Goal: Task Accomplishment & Management: Manage account settings

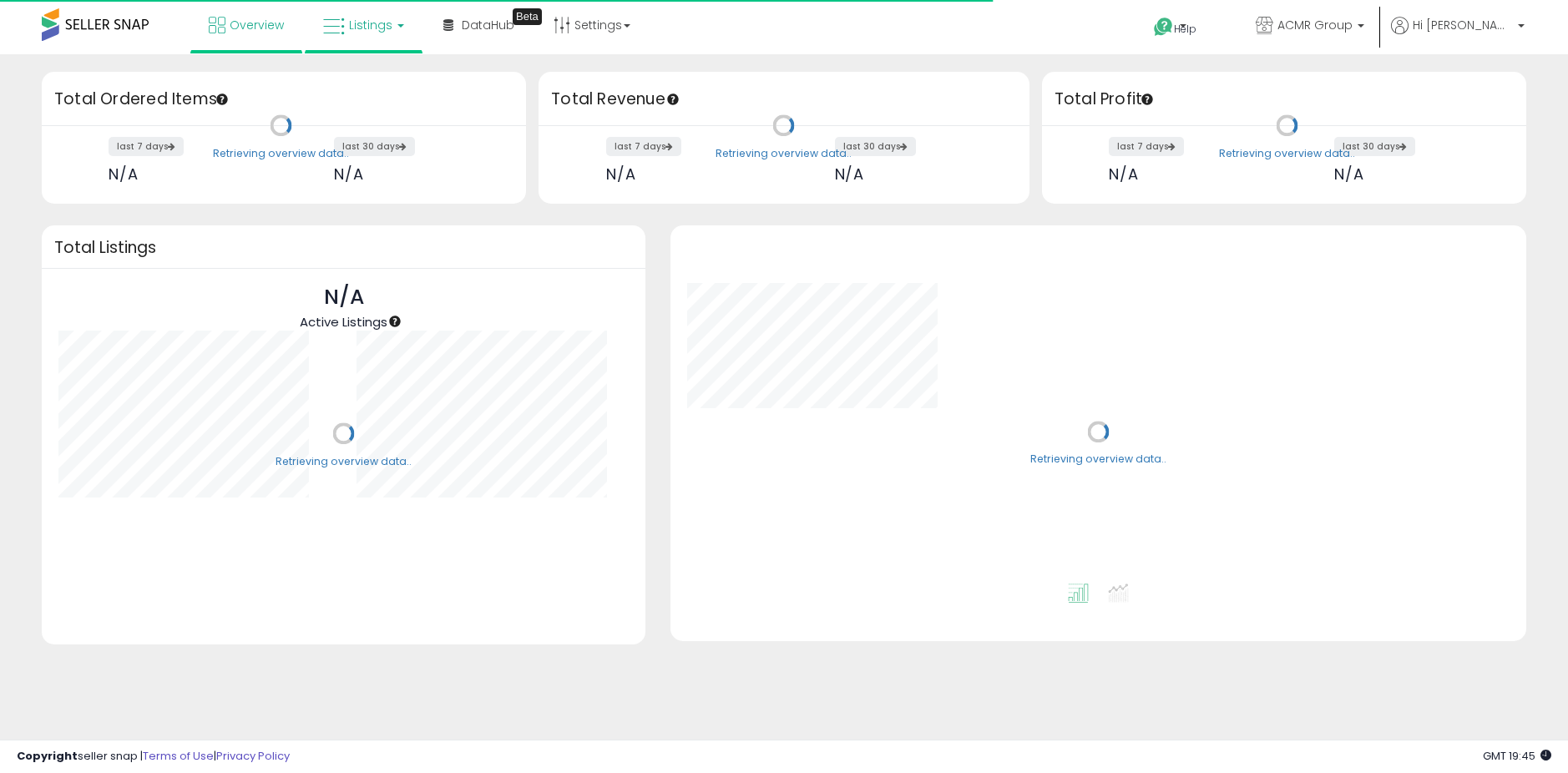
click at [368, 30] on span "Listings" at bounding box center [370, 25] width 43 height 17
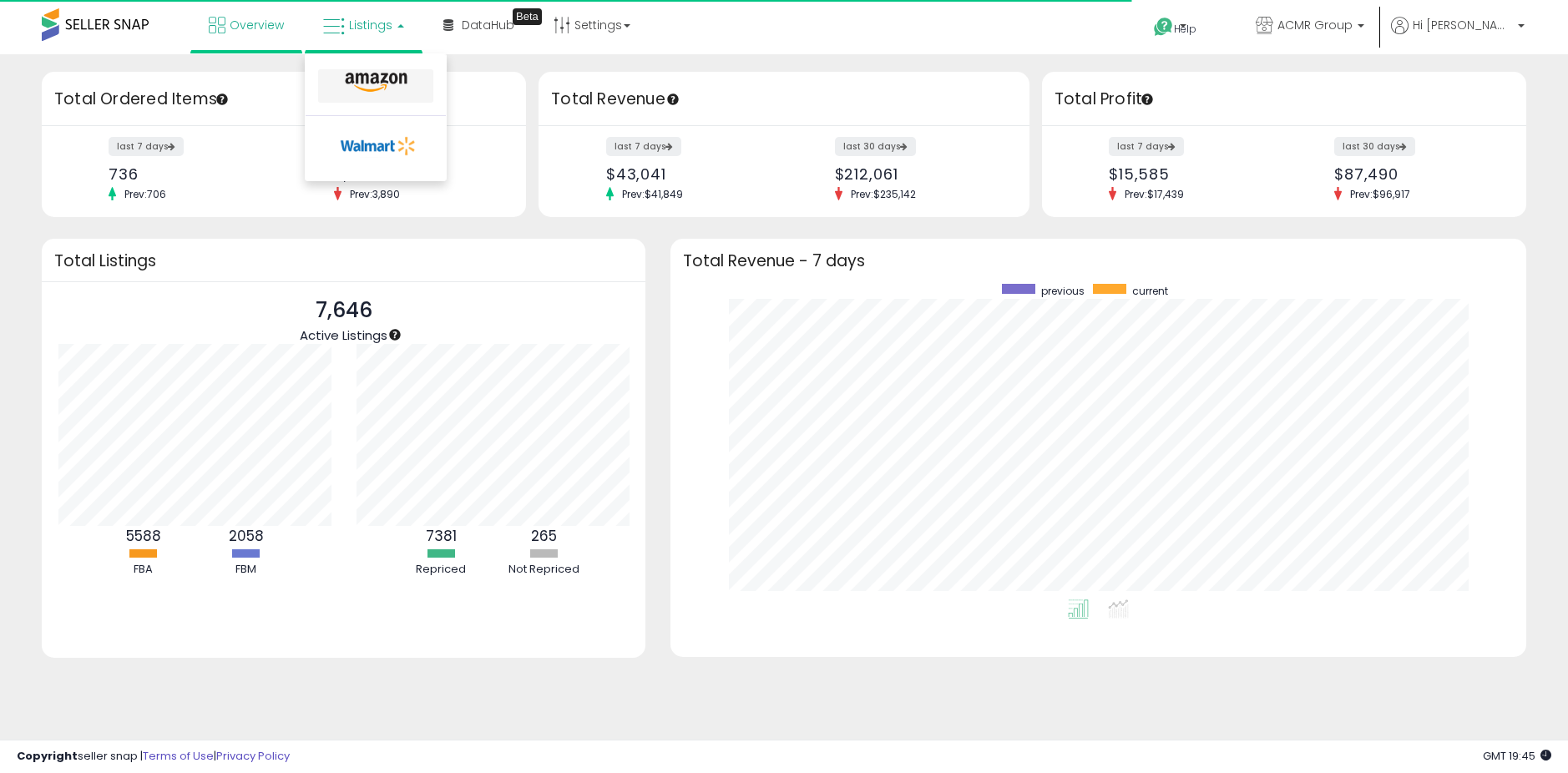
scroll to position [316, 822]
click at [342, 87] on icon at bounding box center [376, 82] width 73 height 22
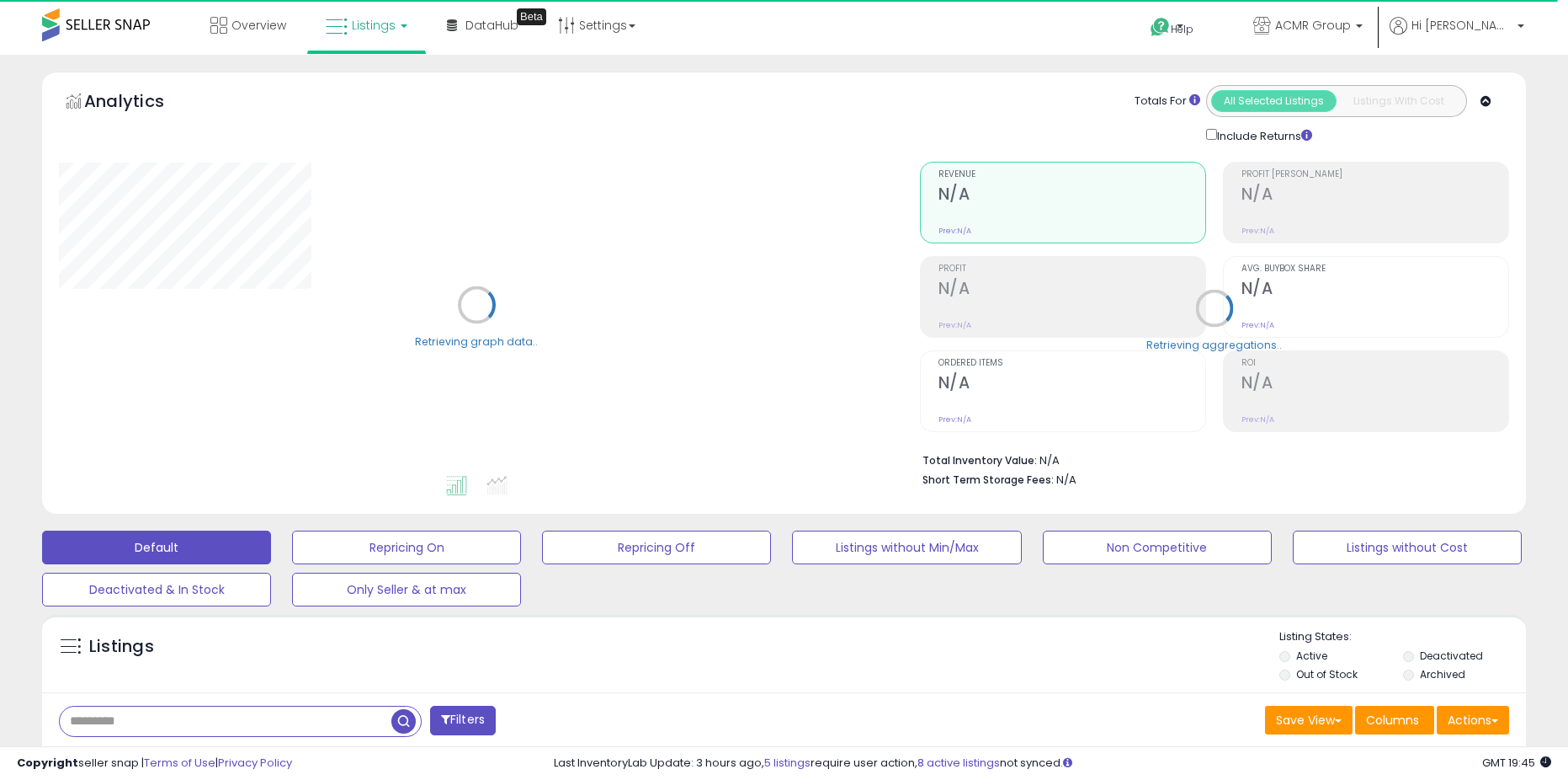
click at [200, 717] on input "text" at bounding box center [226, 721] width 332 height 29
paste input "**********"
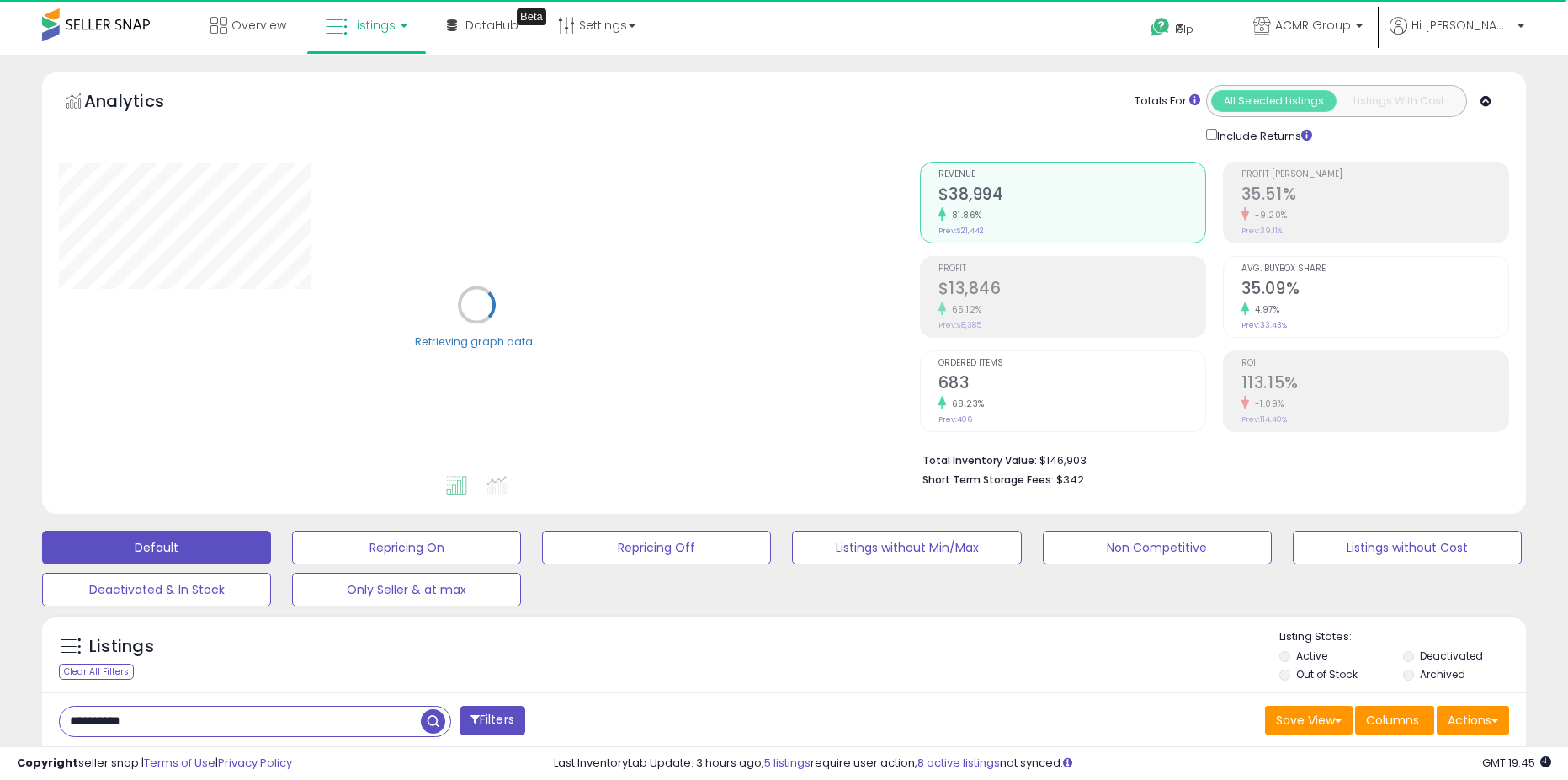
type input "**********"
click at [1439, 673] on label "Archived" at bounding box center [1442, 674] width 45 height 14
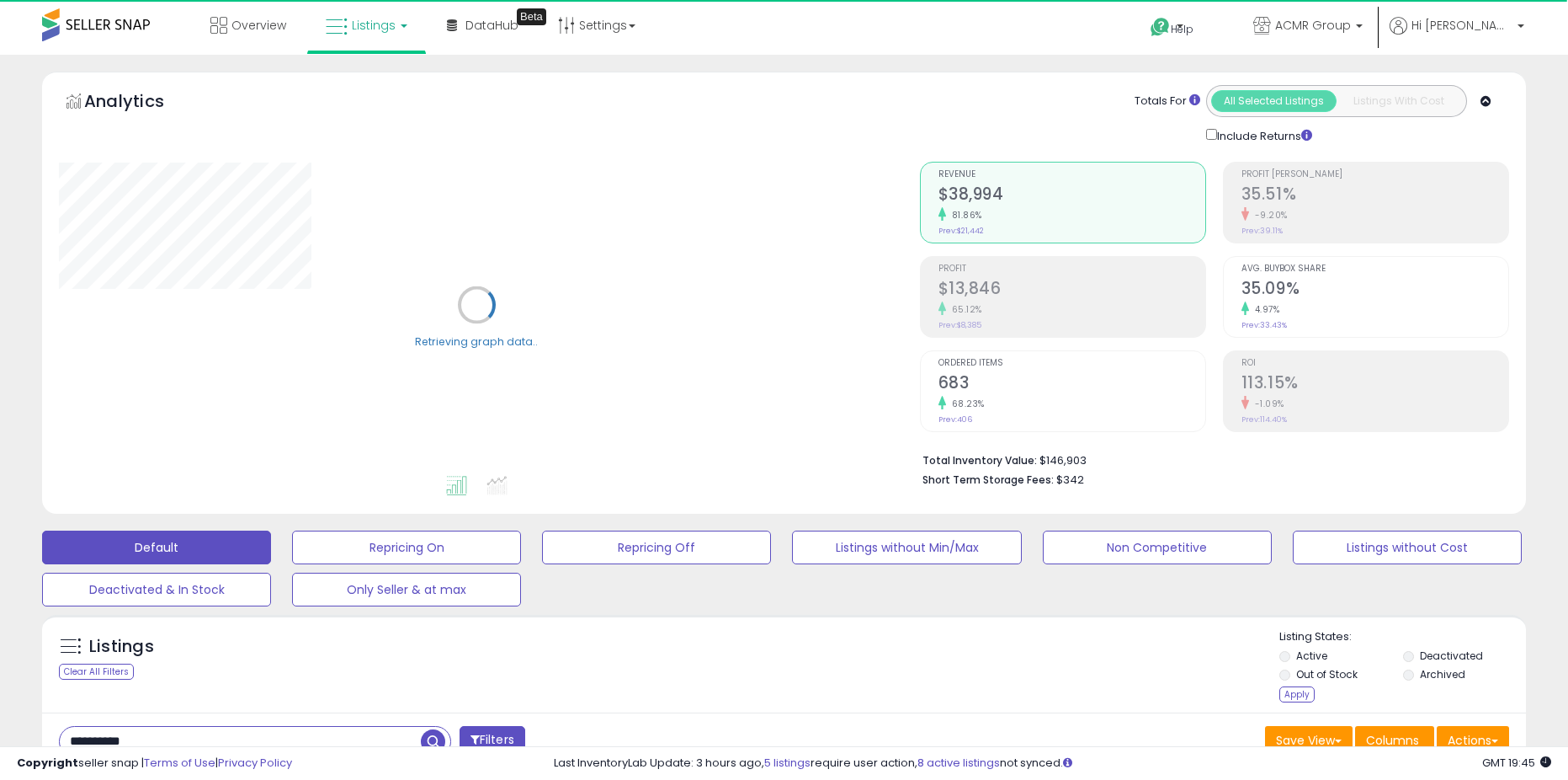
click at [1436, 656] on label "Deactivated" at bounding box center [1451, 655] width 63 height 14
click at [1286, 699] on div "Apply" at bounding box center [1297, 694] width 35 height 16
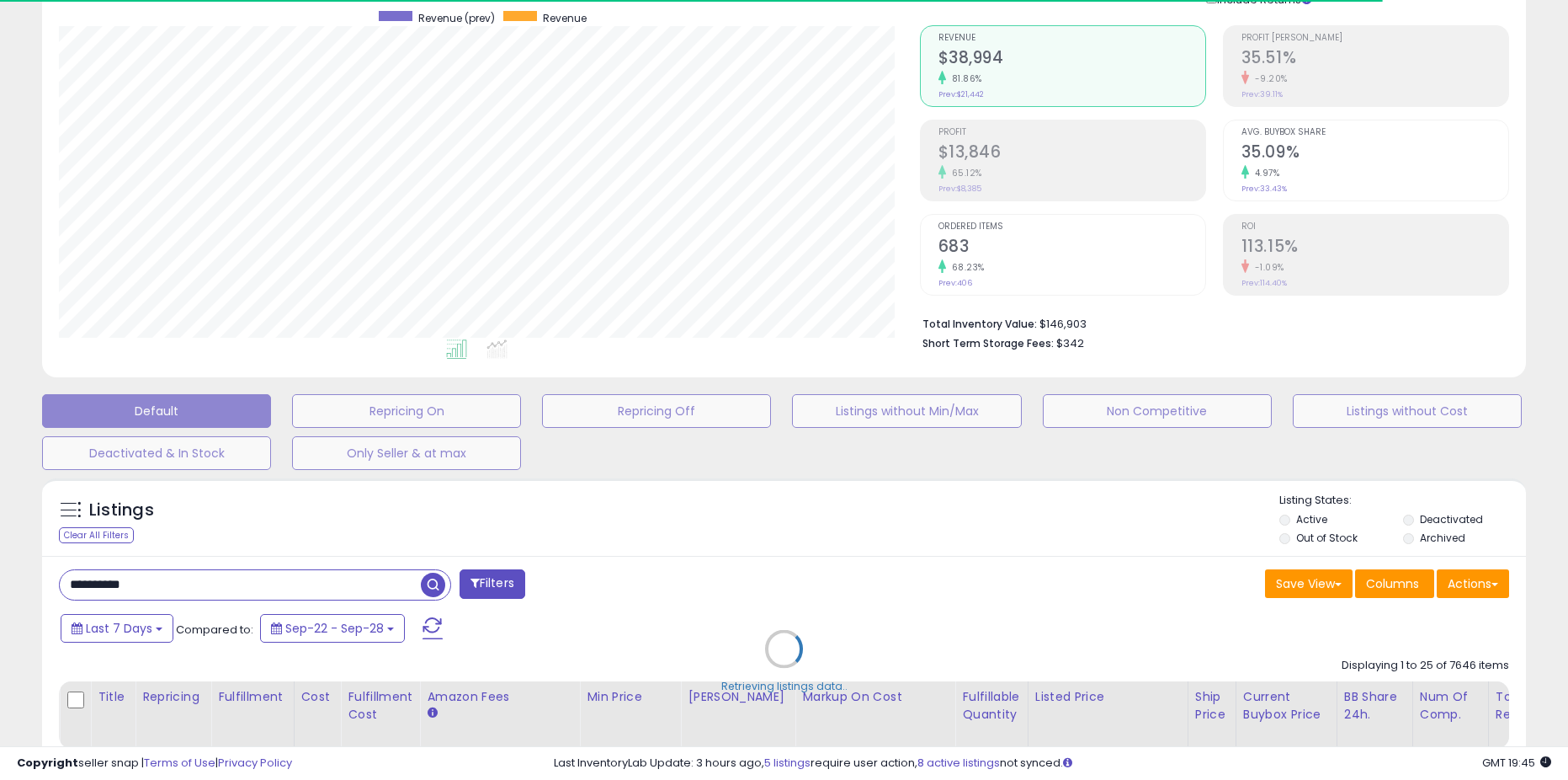
scroll to position [265, 0]
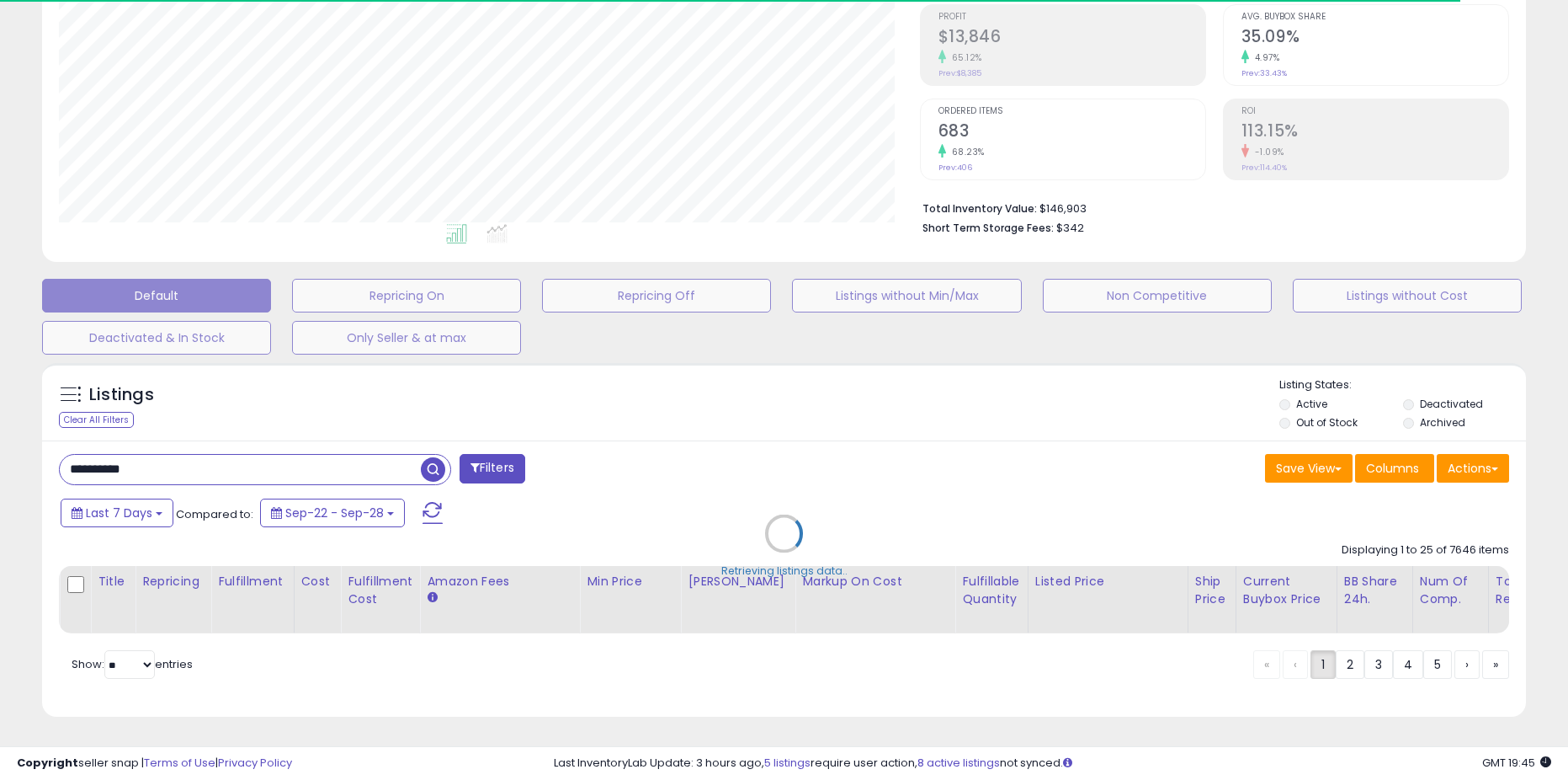
click at [472, 444] on div "Retrieving listings data.." at bounding box center [784, 545] width 1510 height 383
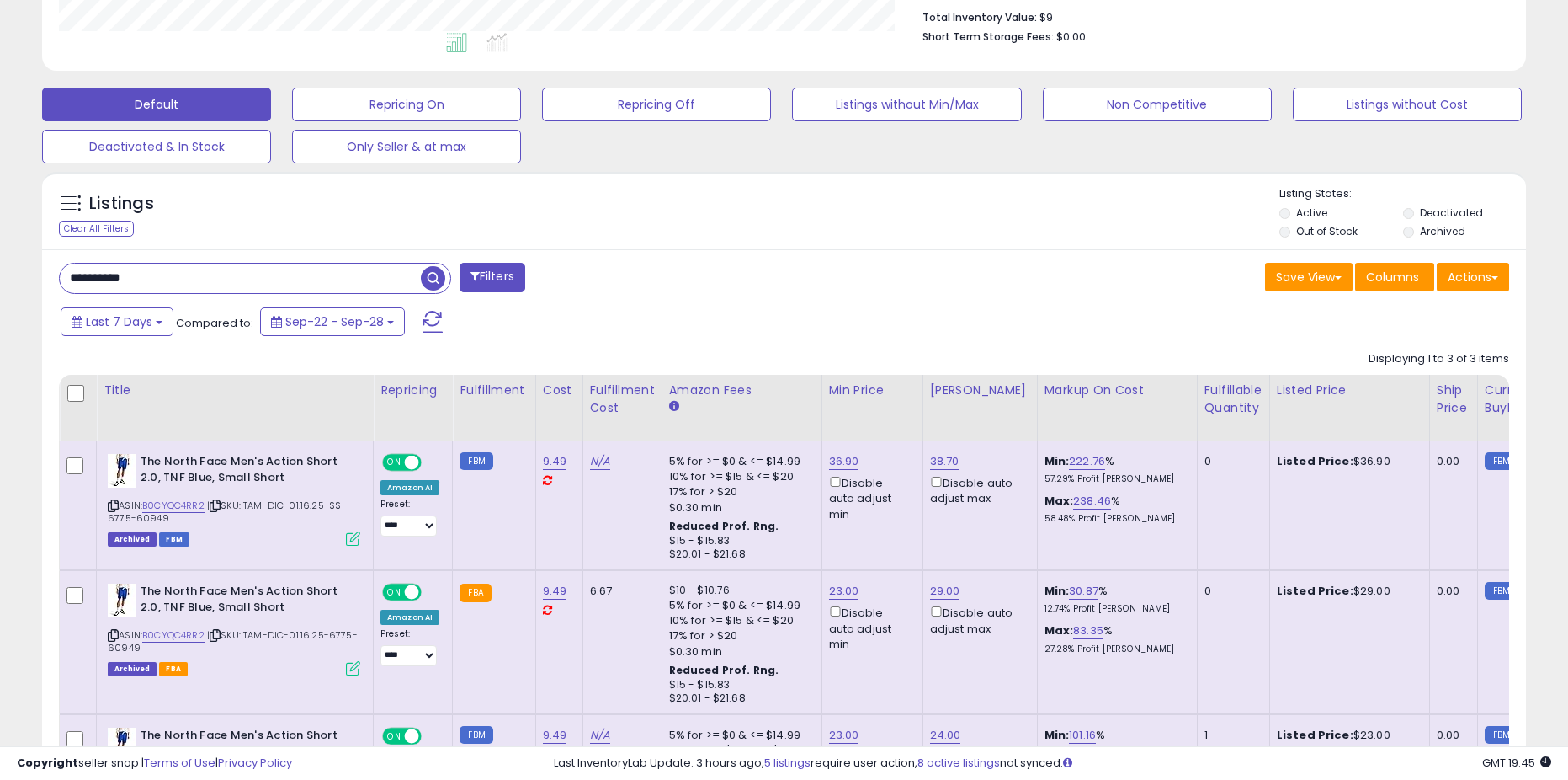
scroll to position [650, 0]
